Goal: Information Seeking & Learning: Learn about a topic

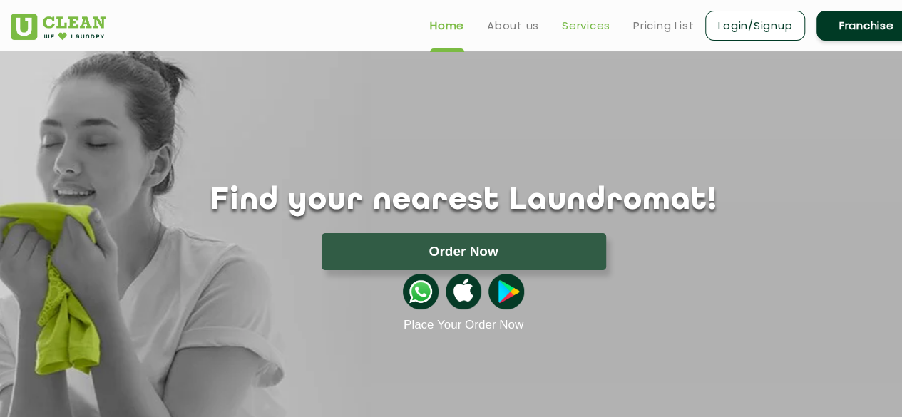
click at [579, 26] on link "Services" at bounding box center [586, 25] width 49 height 17
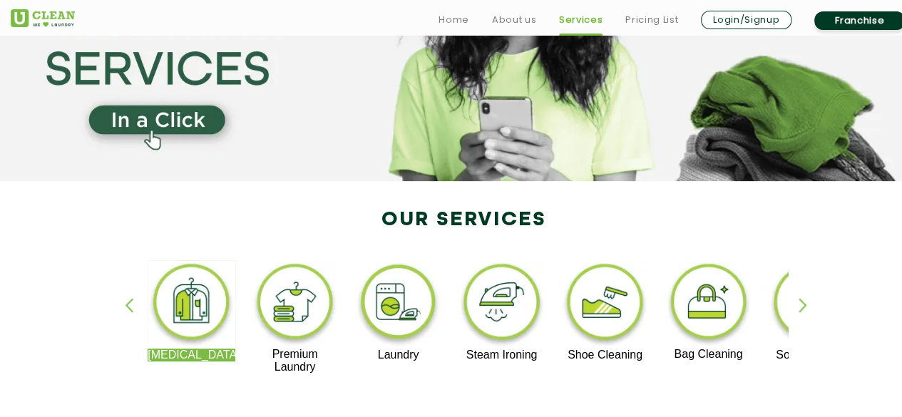
scroll to position [166, 0]
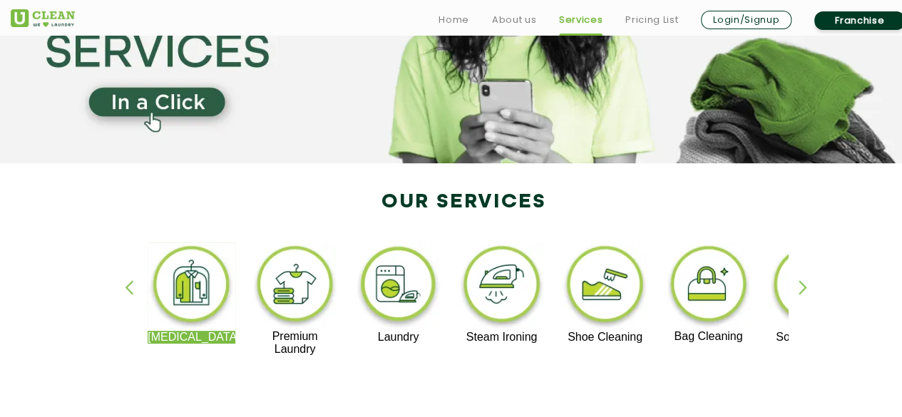
click at [402, 289] on img at bounding box center [399, 287] width 88 height 88
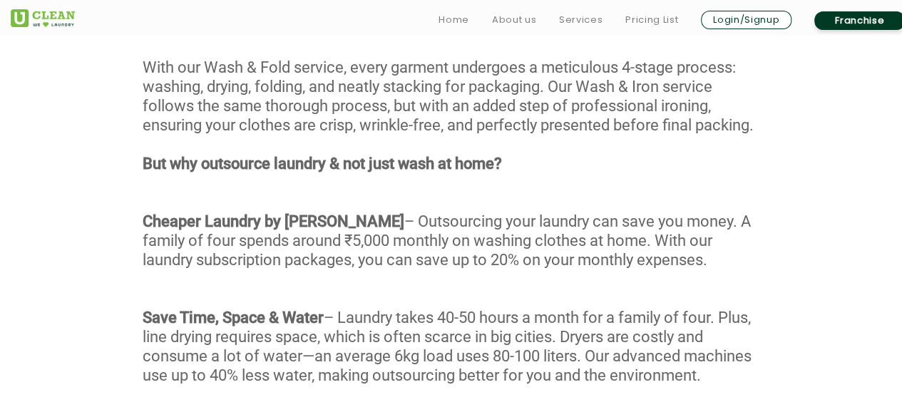
scroll to position [778, 0]
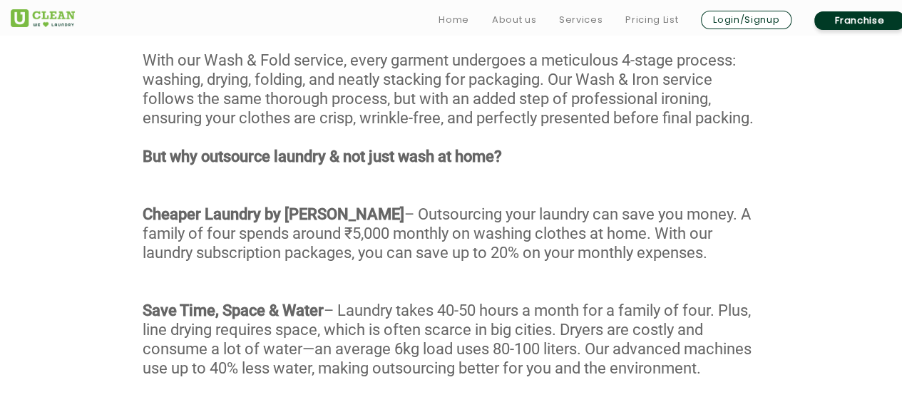
click at [340, 208] on div "With our Wash & Fold service, every garment undergoes a meticulous 4-stage proc…" at bounding box center [451, 290] width 902 height 479
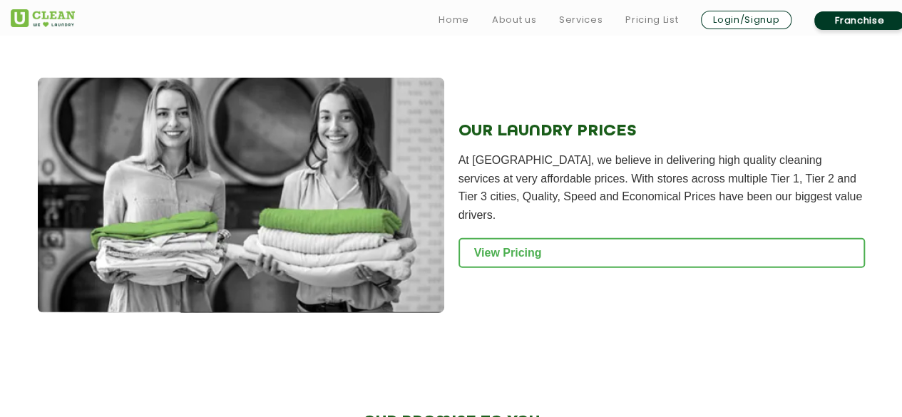
scroll to position [1949, 0]
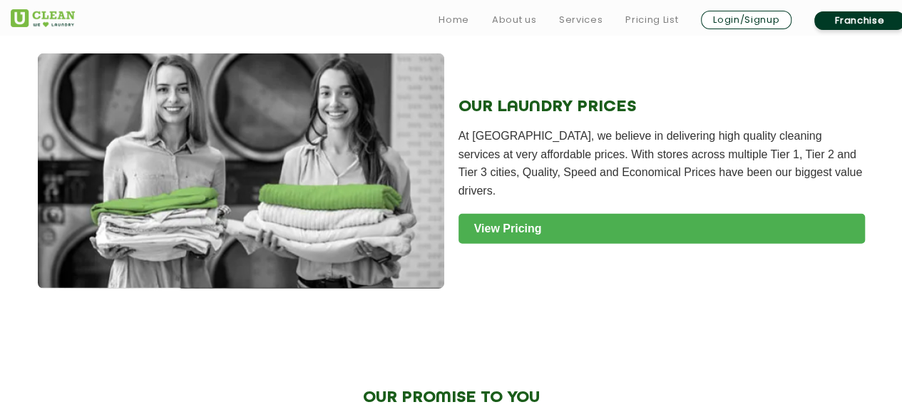
click at [832, 229] on link "View Pricing" at bounding box center [662, 229] width 407 height 30
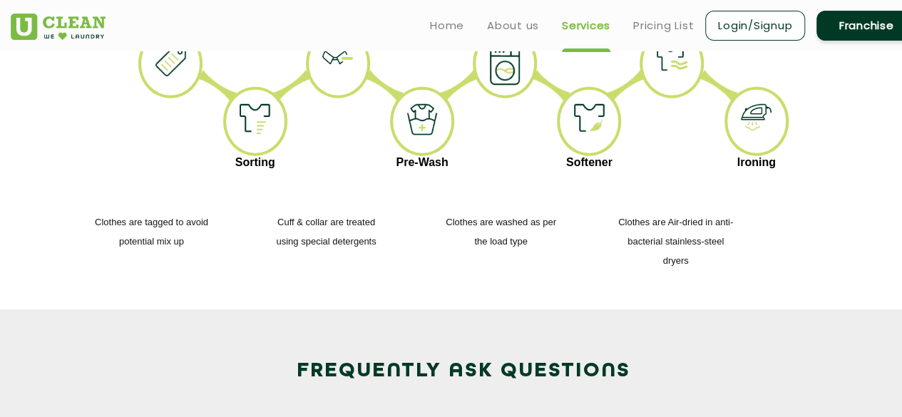
scroll to position [166, 0]
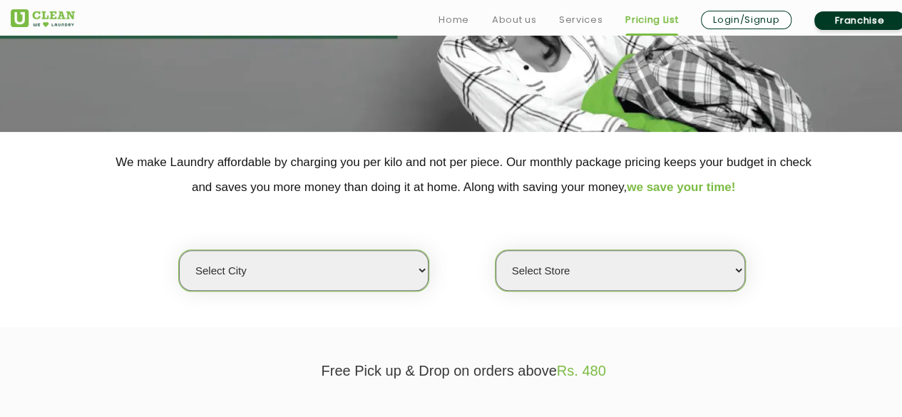
scroll to position [261, 0]
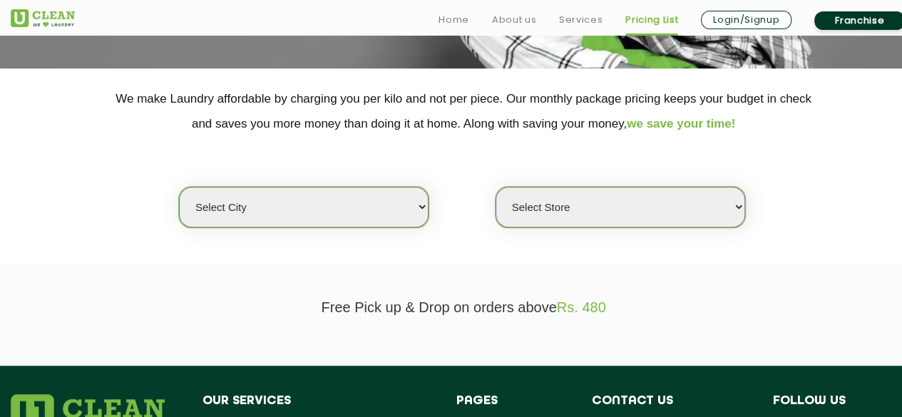
click at [349, 195] on select "Select city Aalo Agartala Agra Ahmedabad Akola Aligarh Alwar - UClean Select Am…" at bounding box center [304, 207] width 250 height 41
click at [179, 187] on select "Select city Aalo Agartala Agra Ahmedabad Akola Aligarh Alwar - UClean Select Am…" at bounding box center [304, 207] width 250 height 41
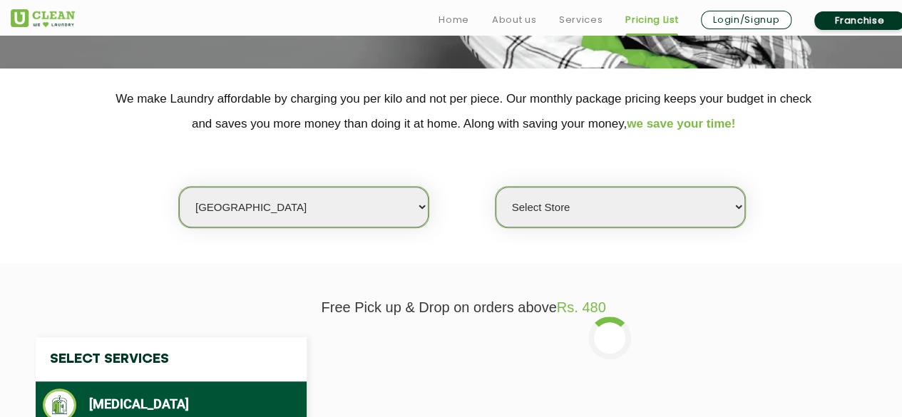
click at [358, 200] on select "Select city Aalo Agartala Agra Ahmedabad Akola Aligarh Alwar - UClean Select Am…" at bounding box center [304, 207] width 250 height 41
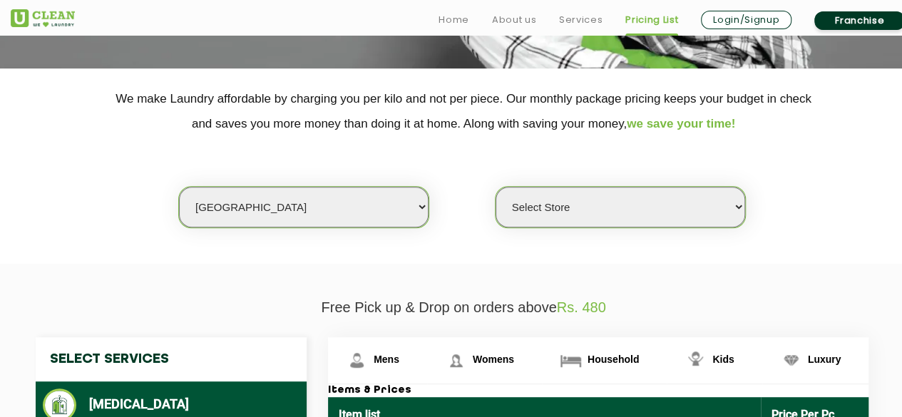
select select "1"
click at [179, 187] on select "Select city Aalo Agartala Agra Ahmedabad Akola Aligarh Alwar - UClean Select Am…" at bounding box center [304, 207] width 250 height 41
click at [668, 210] on select "Select Store UClean Vasant Kunj UClean Greater Kailash 2 UClean Dwarka UClean R…" at bounding box center [621, 207] width 250 height 41
click at [496, 187] on select "Select Store UClean Vasant Kunj UClean Greater Kailash 2 UClean Dwarka UClean R…" at bounding box center [621, 207] width 250 height 41
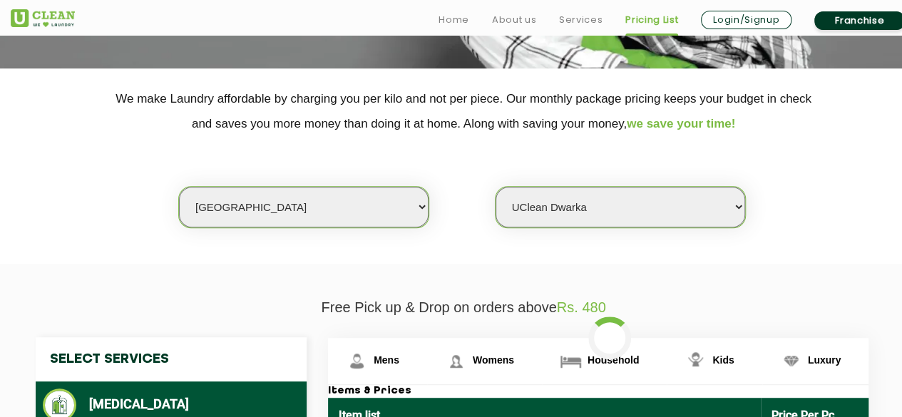
click at [609, 208] on select "Select Store UClean Vasant Kunj UClean Greater Kailash 2 UClean Dwarka UClean R…" at bounding box center [621, 207] width 250 height 41
select select "589"
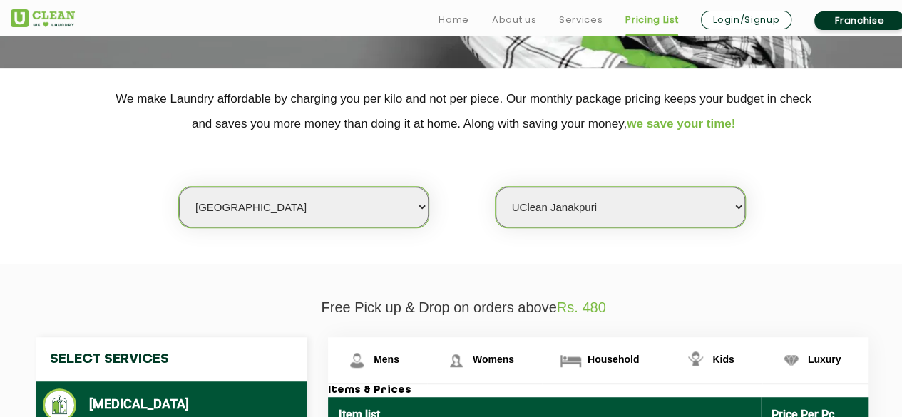
click at [496, 187] on select "Select Store UClean Vasant Kunj UClean Greater Kailash 2 UClean Dwarka UClean R…" at bounding box center [621, 207] width 250 height 41
click at [643, 216] on select "Select Store UClean Vasant Kunj UClean Greater Kailash 2 UClean Dwarka UClean R…" at bounding box center [621, 207] width 250 height 41
click at [813, 185] on div "Select city Aalo Agartala Agra Ahmedabad Akola Aligarh Alwar - UClean Select Am…" at bounding box center [463, 182] width 927 height 92
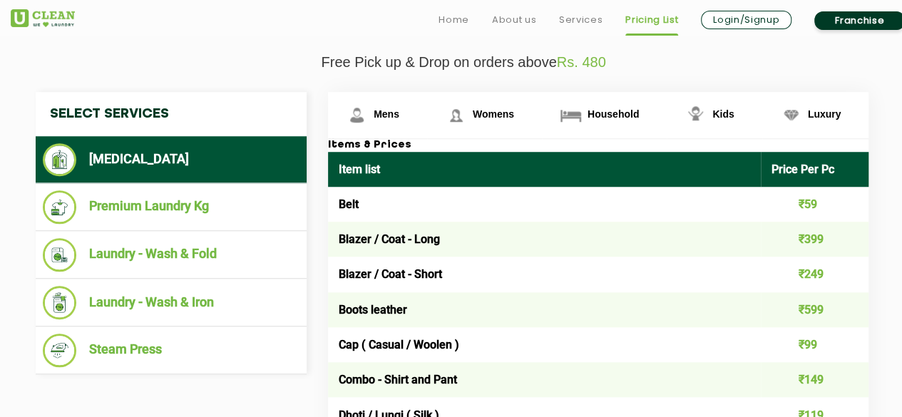
scroll to position [536, 0]
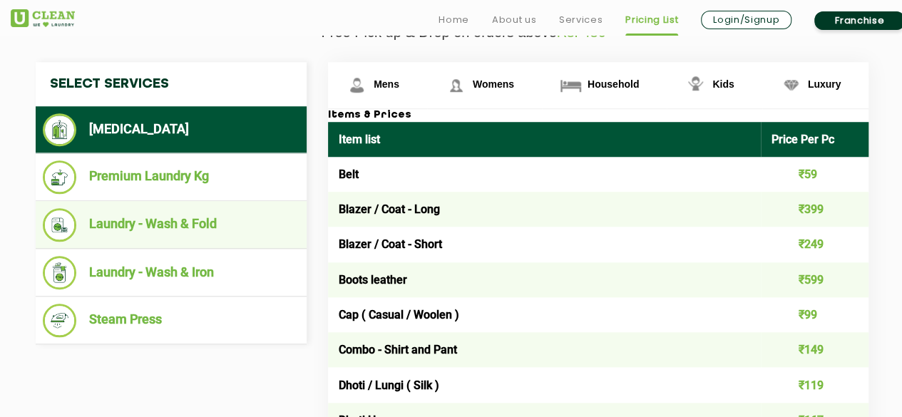
click at [227, 230] on li "Laundry - Wash & Fold" at bounding box center [171, 225] width 257 height 34
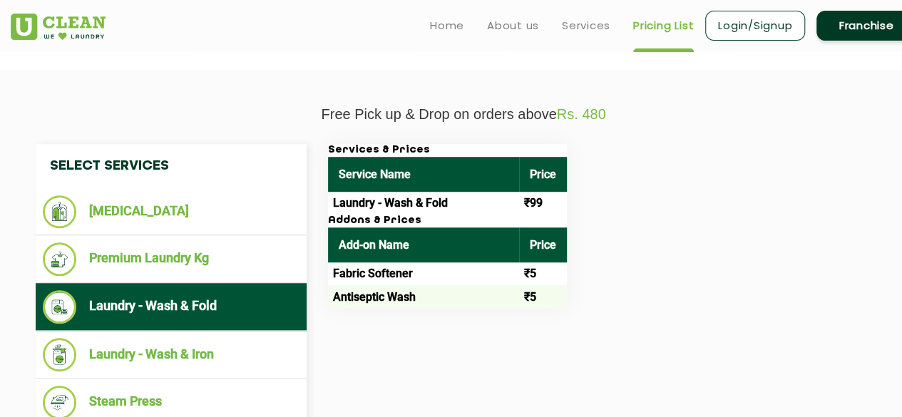
scroll to position [448, 0]
